Goal: Find specific page/section: Find specific page/section

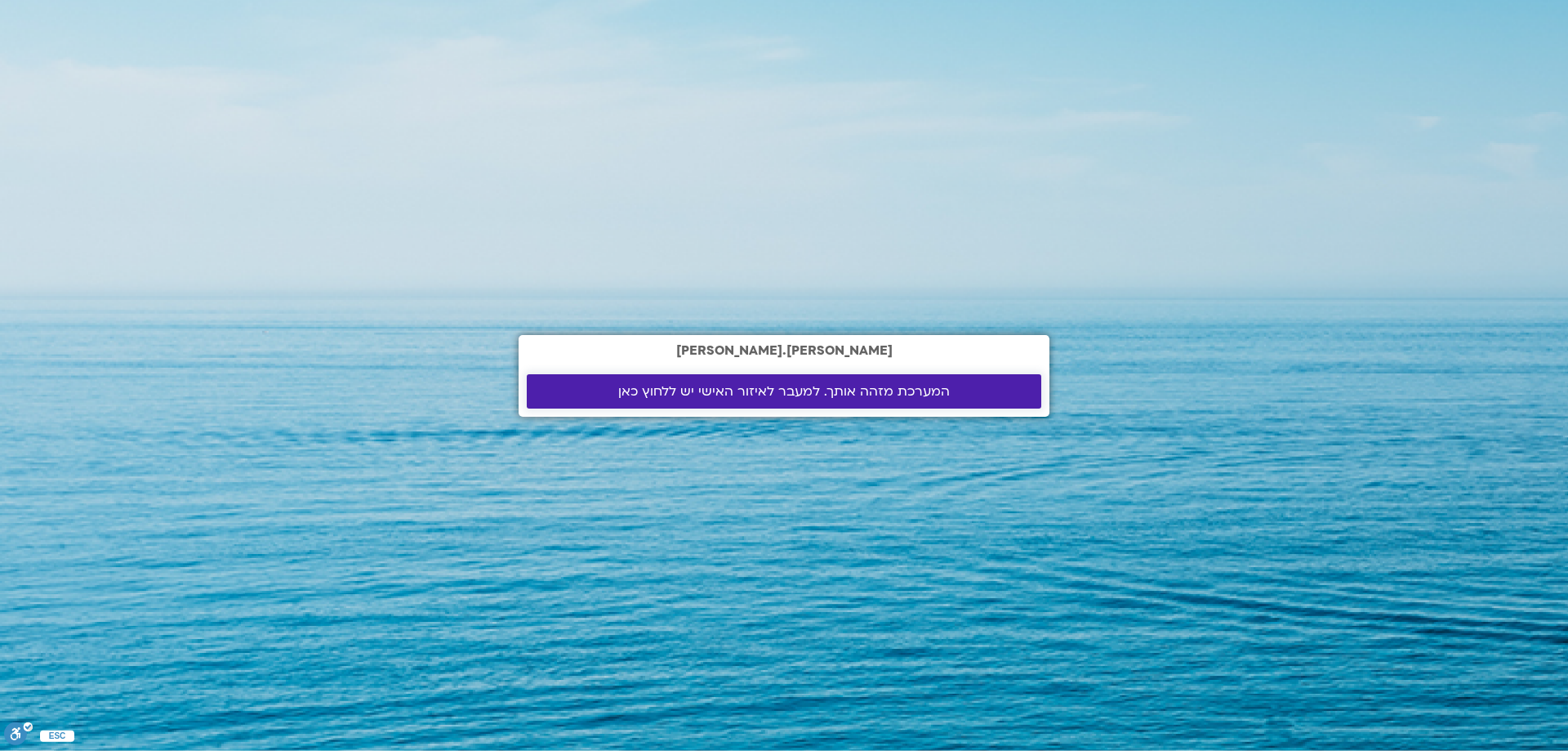
click at [663, 384] on span "המערכת מזהה אותך. למעבר לאיזור האישי יש ללחוץ כאן" at bounding box center [784, 392] width 332 height 15
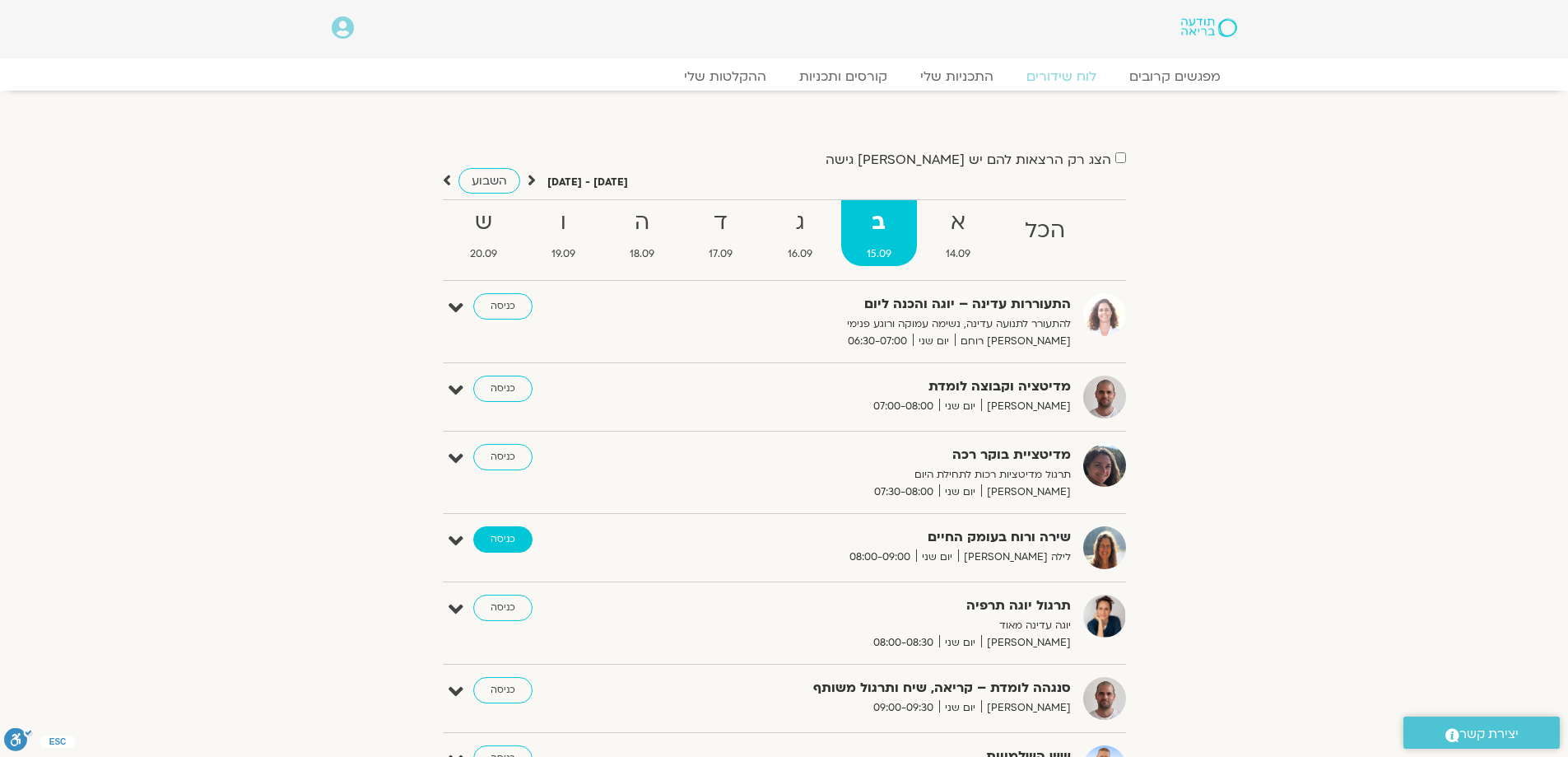
click at [506, 534] on link "כניסה" at bounding box center [502, 539] width 59 height 27
